Goal: Information Seeking & Learning: Learn about a topic

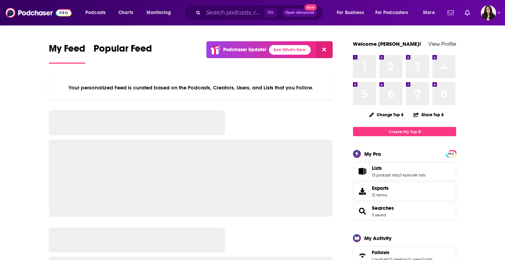
click at [220, 21] on div "Podcasts Charts Monitoring ⌘ K Open Advanced New For Business For Podcasters Mo…" at bounding box center [252, 12] width 505 height 25
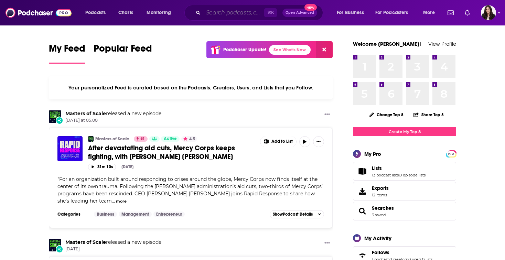
click at [220, 9] on input "Search podcasts, credits, & more..." at bounding box center [233, 12] width 61 height 11
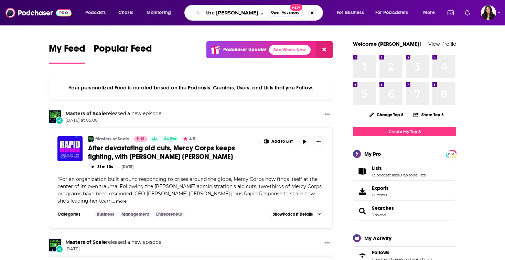
type input "the [PERSON_NAME] show"
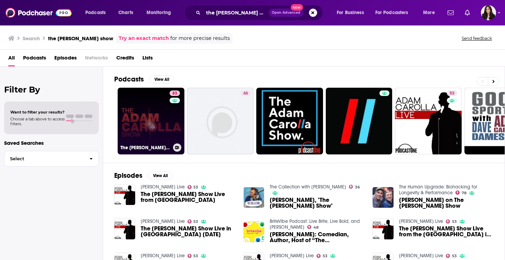
click at [162, 120] on link "83 The [PERSON_NAME] Show" at bounding box center [151, 121] width 67 height 67
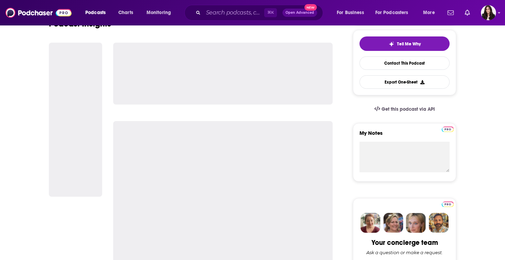
scroll to position [157, 0]
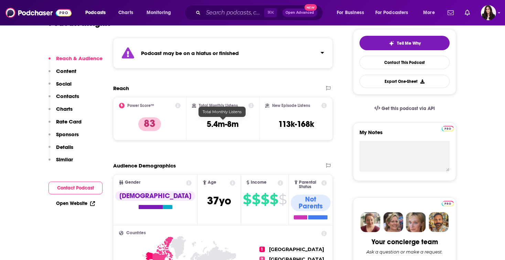
click at [232, 124] on h3 "5.4m-8m" at bounding box center [223, 124] width 32 height 10
copy div "5.4m-8m"
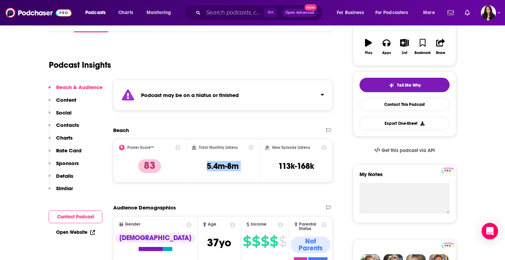
scroll to position [0, 0]
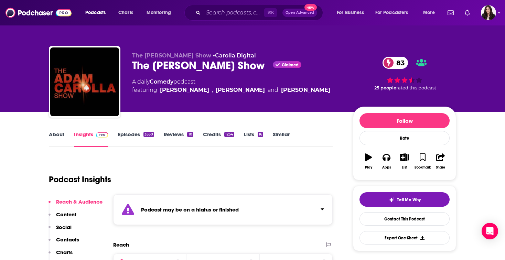
click at [123, 134] on link "Episodes 3550" at bounding box center [136, 139] width 36 height 16
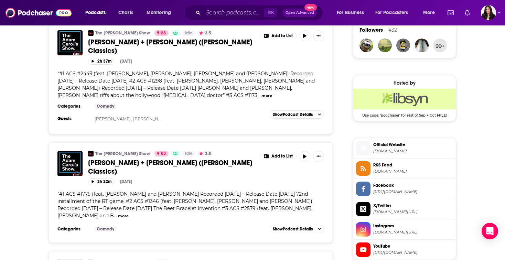
scroll to position [545, 0]
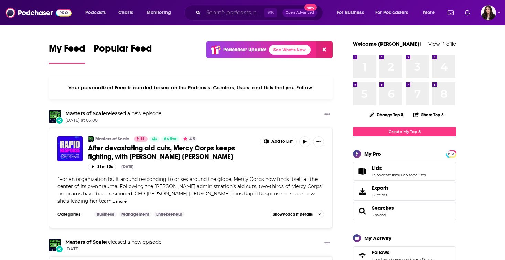
click at [241, 15] on input "Search podcasts, credits, & more..." at bounding box center [233, 12] width 61 height 11
paste input "Diplo’s Revolution"
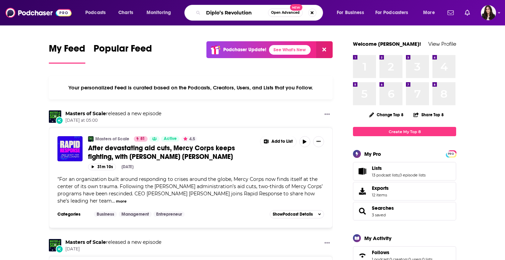
type input "Diplo’s Revolution"
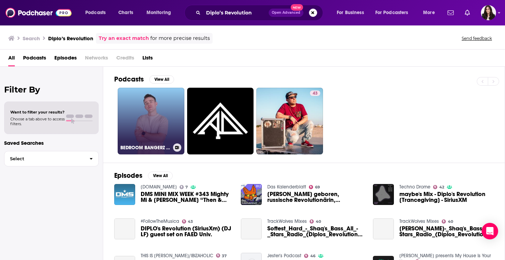
click at [159, 128] on link "BEDROOM BANGERZ PODCAST" at bounding box center [151, 121] width 67 height 67
